Goal: Navigation & Orientation: Go to known website

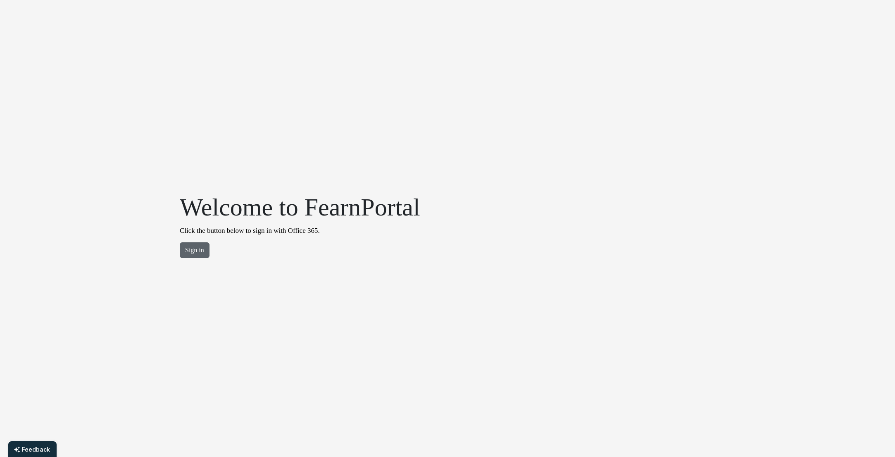
click at [198, 254] on button "Sign in" at bounding box center [195, 250] width 30 height 16
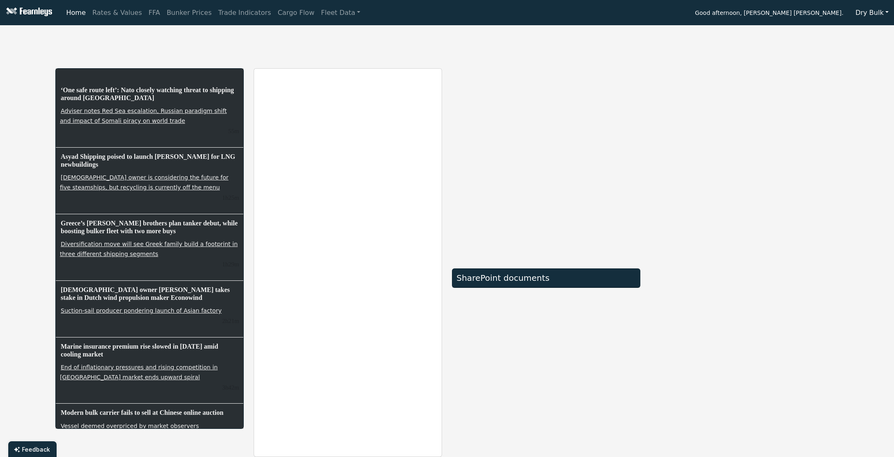
click at [877, 54] on div "‘One safe route left’: Nato closely watching threat to shipping around Horn of …" at bounding box center [447, 243] width 894 height 428
click at [571, 333] on div "SharePoint documents" at bounding box center [546, 262] width 198 height 388
